Goal: Task Accomplishment & Management: Complete application form

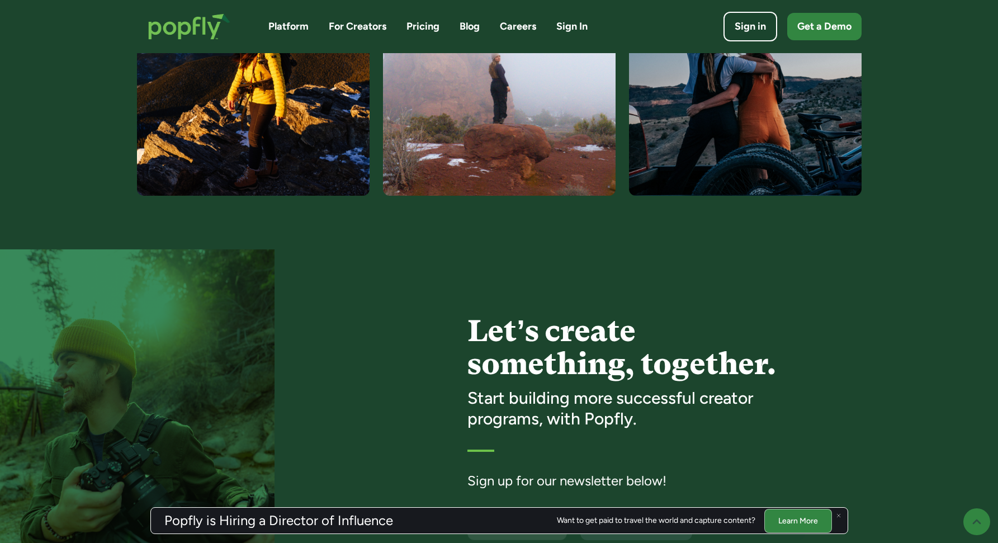
scroll to position [2864, 0]
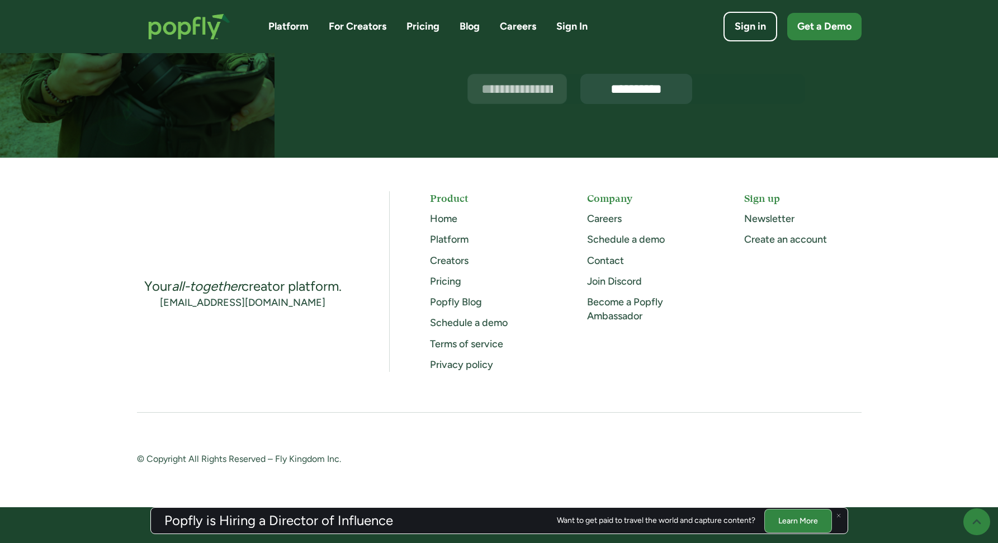
click at [610, 215] on link "Careers" at bounding box center [604, 219] width 35 height 12
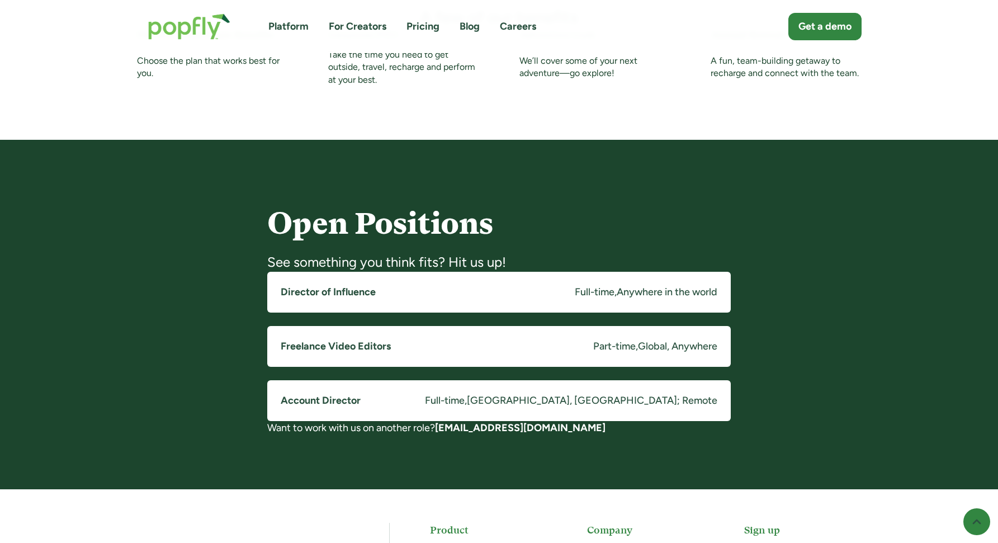
scroll to position [743, 0]
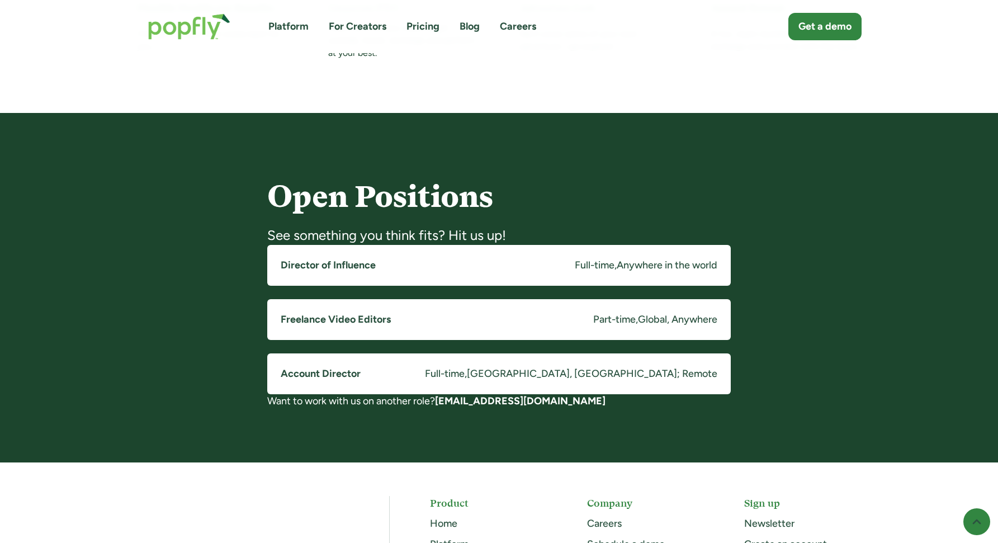
click at [348, 266] on h5 "Director of Influence" at bounding box center [328, 265] width 95 height 14
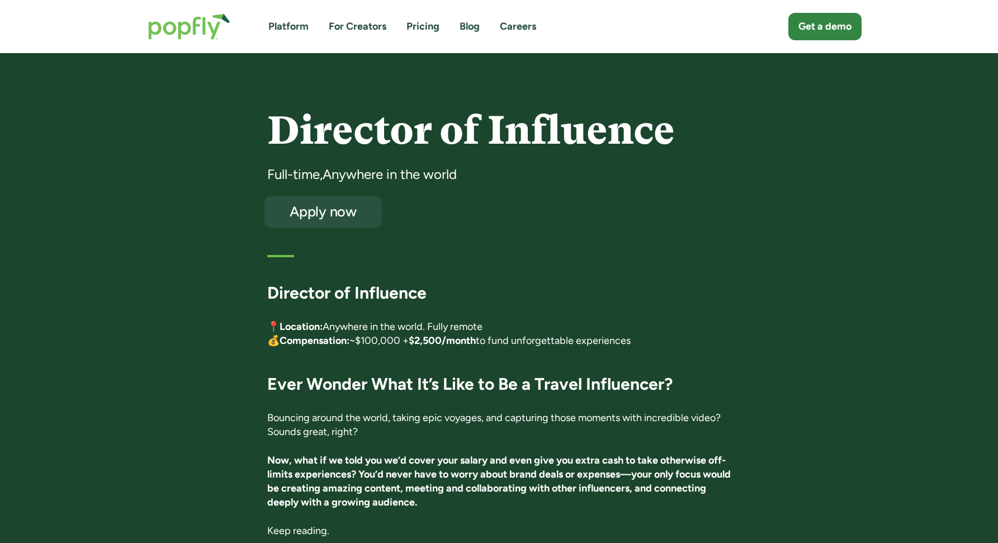
click at [329, 214] on div "Apply now" at bounding box center [323, 212] width 96 height 15
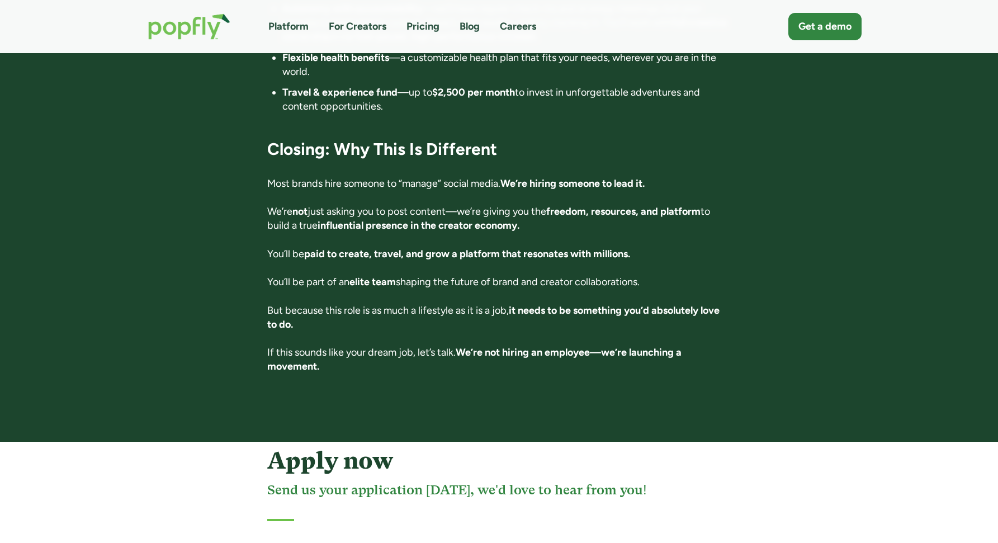
scroll to position [1905, 0]
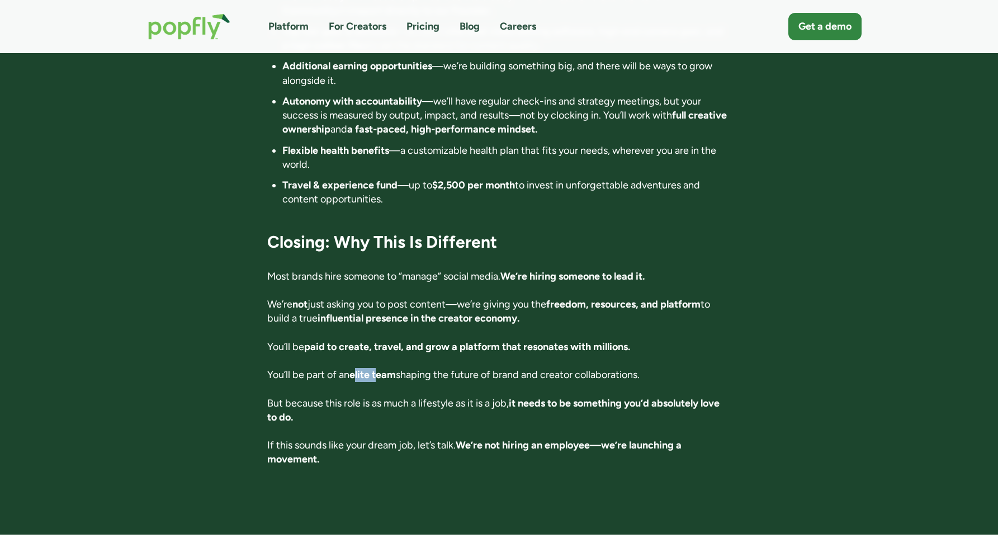
drag, startPoint x: 356, startPoint y: 346, endPoint x: 380, endPoint y: 346, distance: 24.0
click at [380, 369] on strong "elite team" at bounding box center [373, 375] width 46 height 12
drag, startPoint x: 355, startPoint y: 345, endPoint x: 399, endPoint y: 346, distance: 43.6
click at [396, 369] on strong "elite team" at bounding box center [373, 375] width 46 height 12
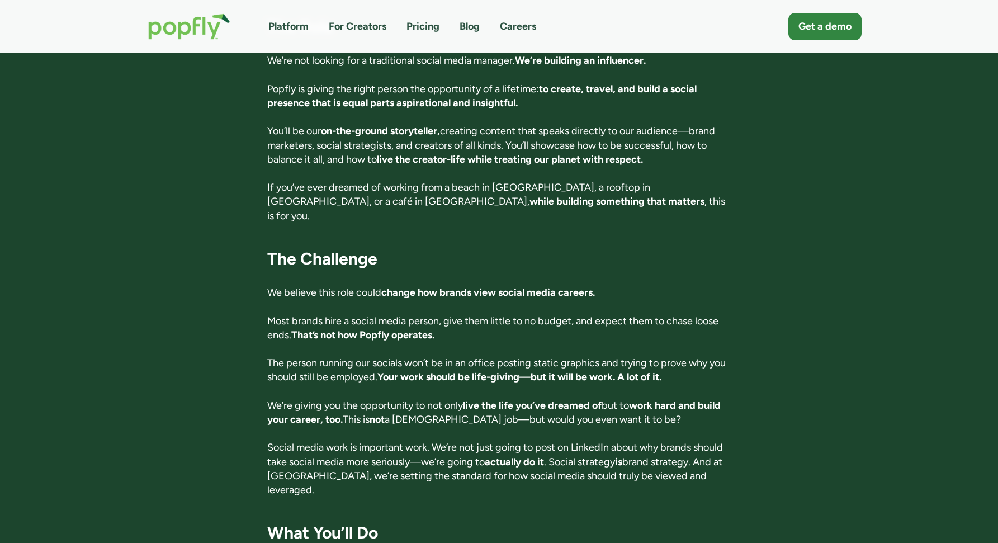
scroll to position [530, 0]
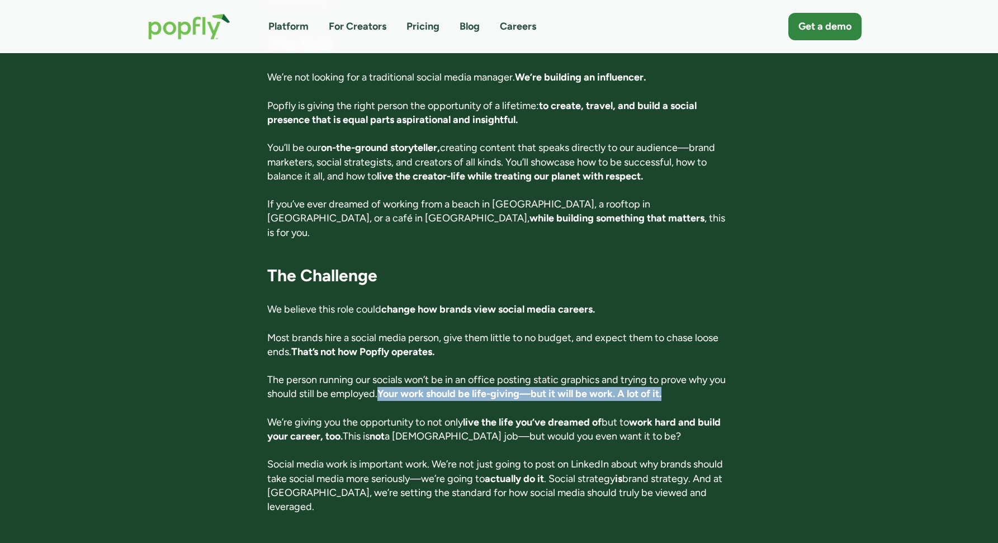
drag, startPoint x: 402, startPoint y: 379, endPoint x: 700, endPoint y: 378, distance: 298.1
click at [700, 378] on p "The person running our socials won’t be in an office posting static graphics an…" at bounding box center [499, 387] width 464 height 28
click at [704, 381] on p "The person running our socials won’t be in an office posting static graphics an…" at bounding box center [499, 387] width 464 height 28
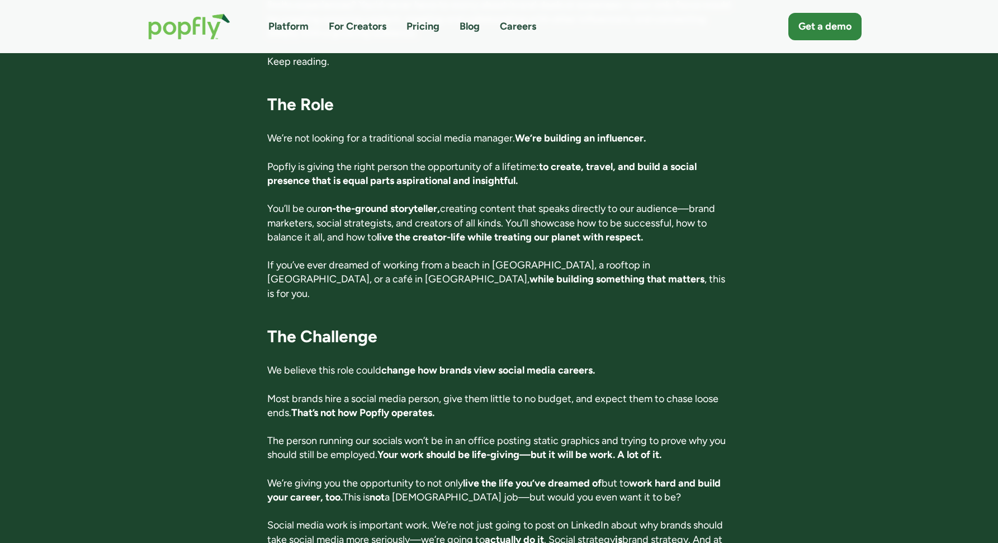
scroll to position [466, 0]
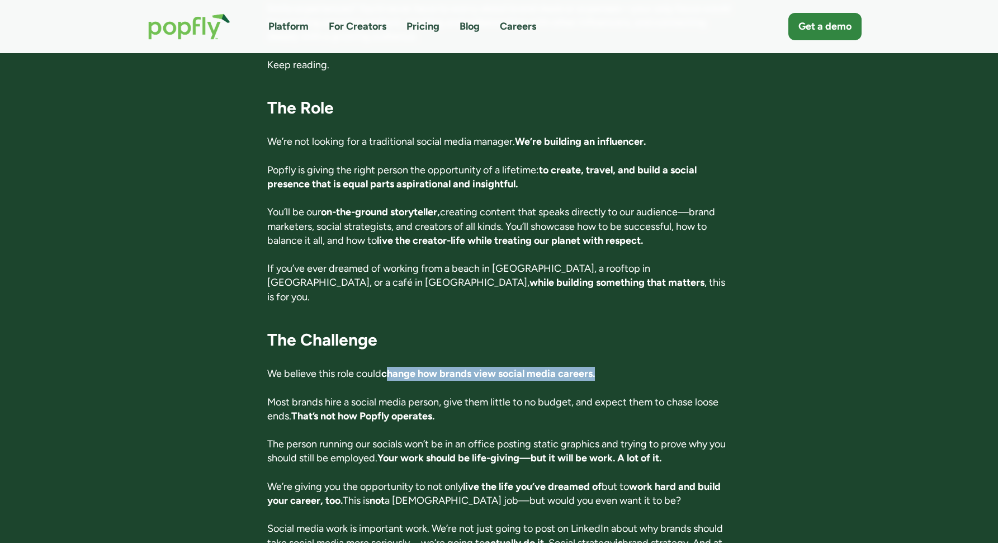
drag, startPoint x: 390, startPoint y: 359, endPoint x: 614, endPoint y: 358, distance: 224.3
click at [614, 367] on p "We believe this role could change how brands view social media careers." at bounding box center [499, 374] width 464 height 14
click at [615, 367] on p "We believe this role could change how brands view social media careers." at bounding box center [499, 374] width 464 height 14
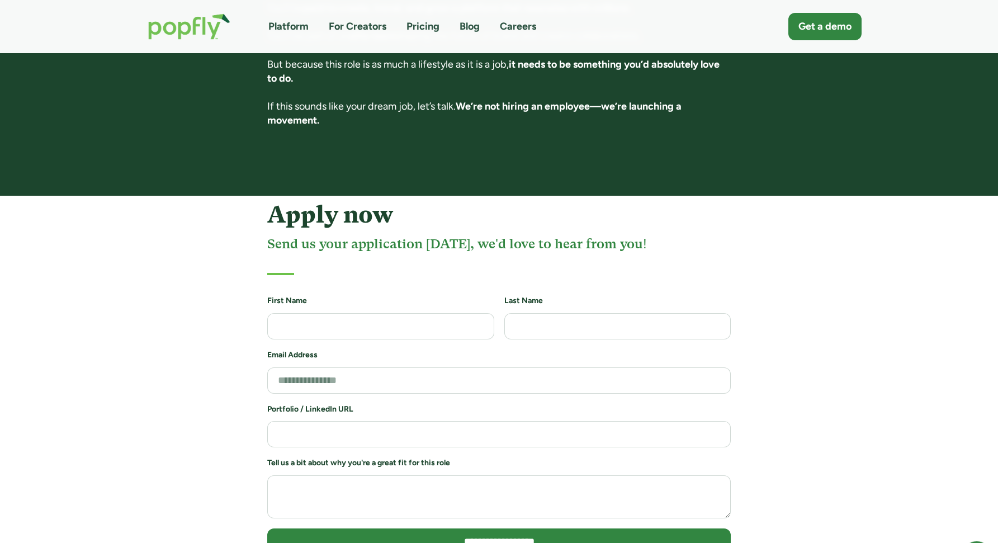
scroll to position [2237, 0]
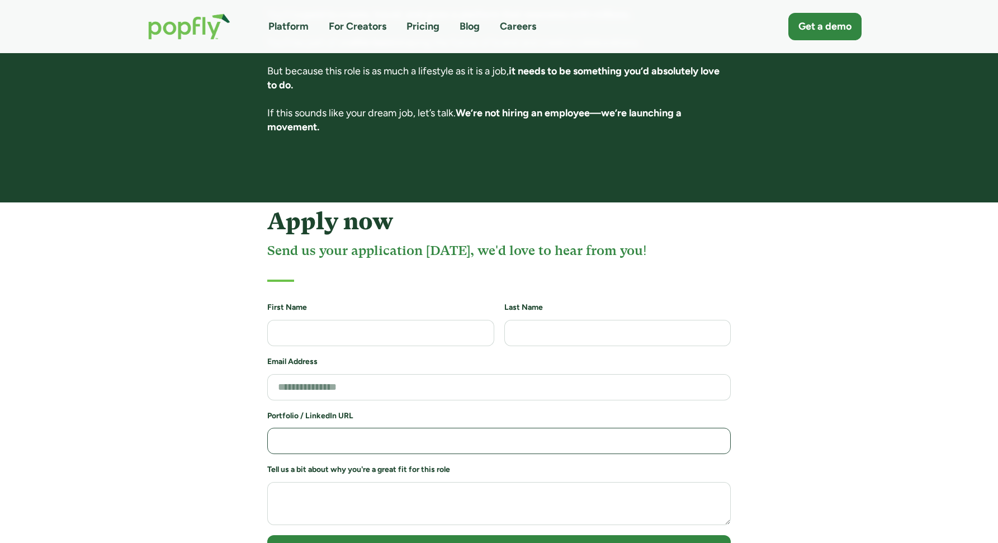
click at [326, 428] on input "Job Application Form" at bounding box center [499, 441] width 464 height 26
click at [907, 300] on div "**********" at bounding box center [499, 406] width 998 height 409
